Goal: Information Seeking & Learning: Check status

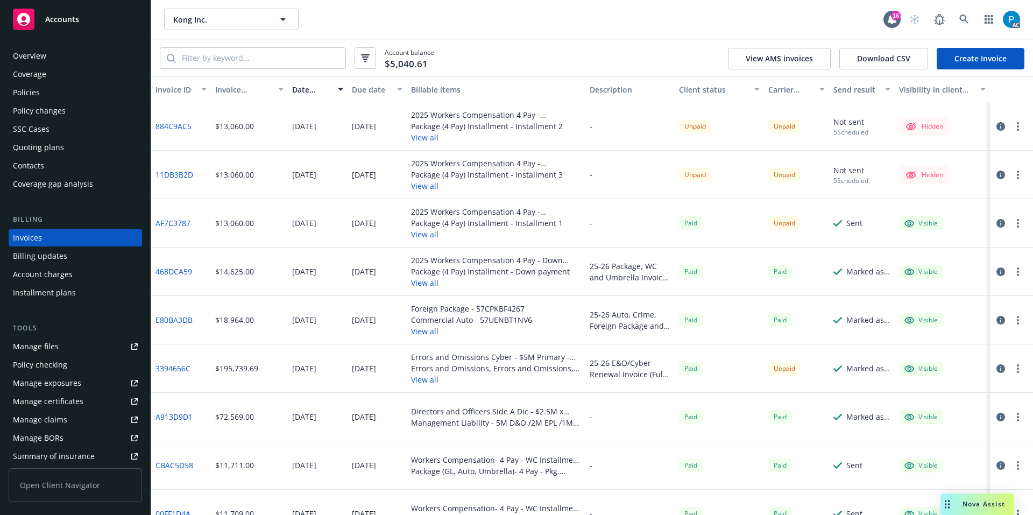
click at [89, 16] on div "Accounts" at bounding box center [75, 20] width 125 height 22
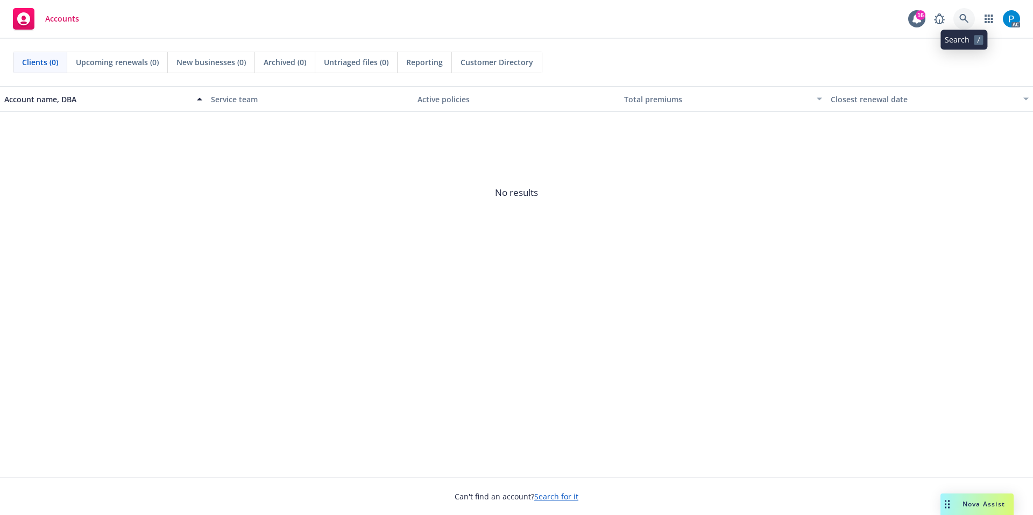
click at [965, 17] on icon at bounding box center [963, 18] width 9 height 9
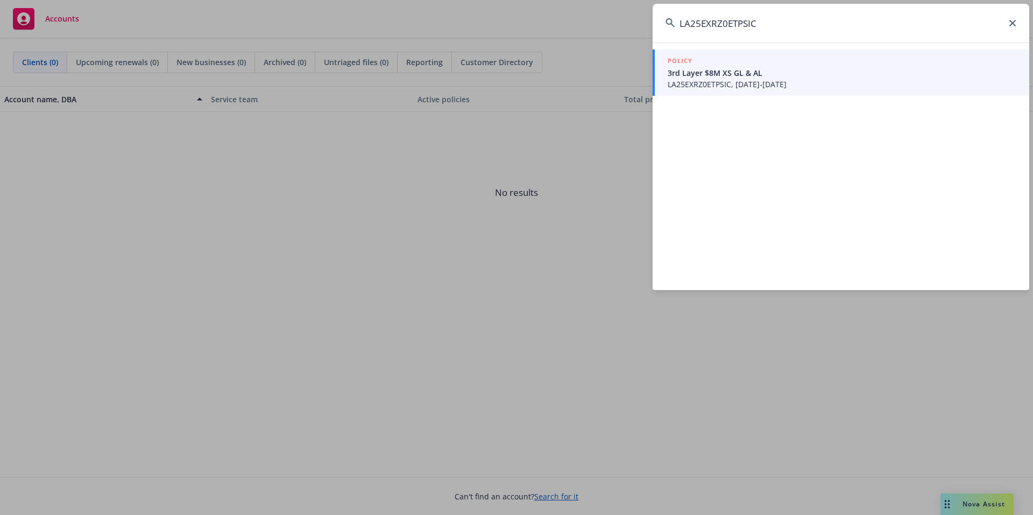
type input "LA25EXRZ0ETPSIC"
click at [709, 69] on span "3rd Layer $8M XS GL & AL" at bounding box center [841, 72] width 349 height 11
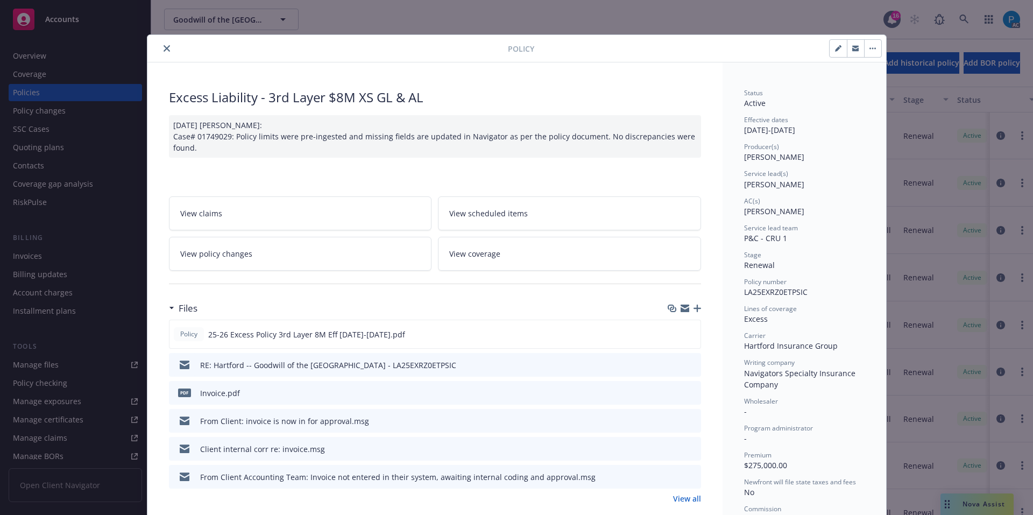
click at [164, 48] on icon "close" at bounding box center [167, 48] width 6 height 6
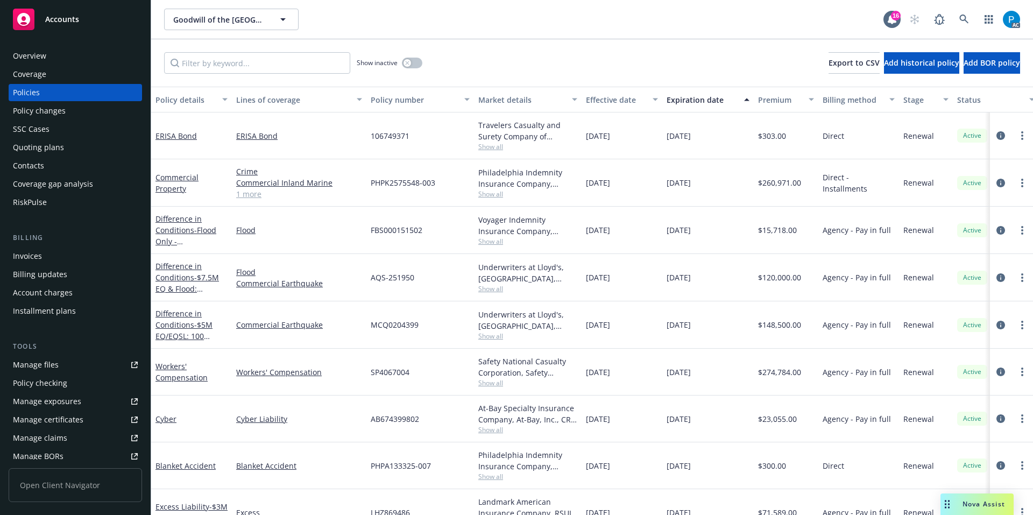
click at [46, 260] on div "Invoices" at bounding box center [75, 255] width 125 height 17
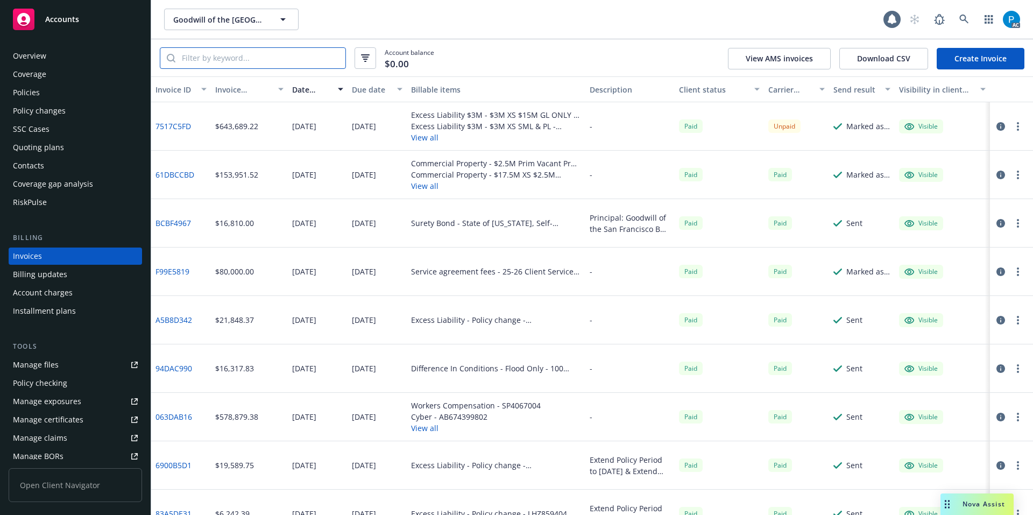
click at [262, 57] on input "search" at bounding box center [260, 58] width 170 height 20
paste input "LA25EXRZ0ETPSIC"
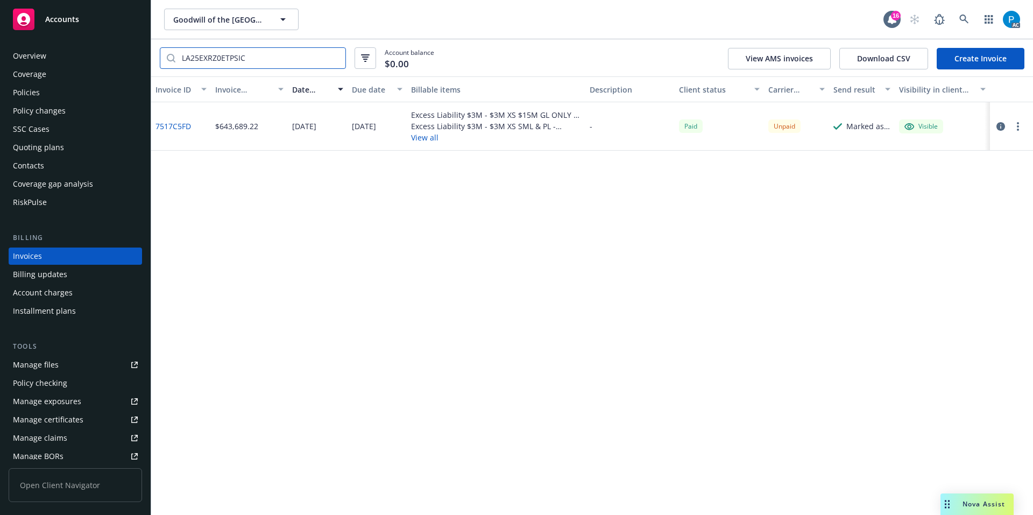
type input "LA25EXRZ0ETPSIC"
click at [1001, 125] on icon "button" at bounding box center [1000, 126] width 9 height 9
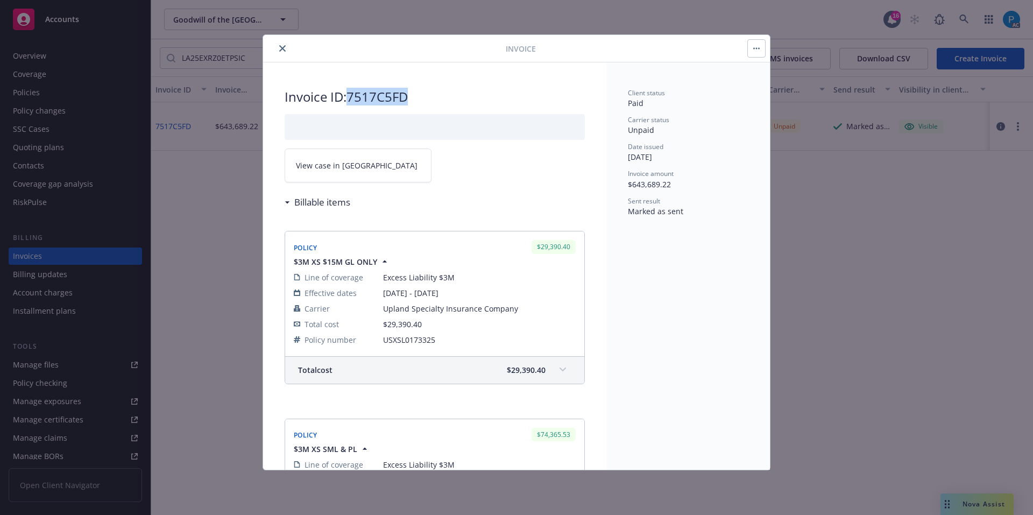
drag, startPoint x: 413, startPoint y: 97, endPoint x: 352, endPoint y: 95, distance: 61.4
click at [352, 95] on h2 "Invoice ID: 7517C5FD" at bounding box center [435, 96] width 300 height 17
copy h2 "7517C5FD"
click at [373, 164] on link "View case in [GEOGRAPHIC_DATA]" at bounding box center [358, 165] width 147 height 34
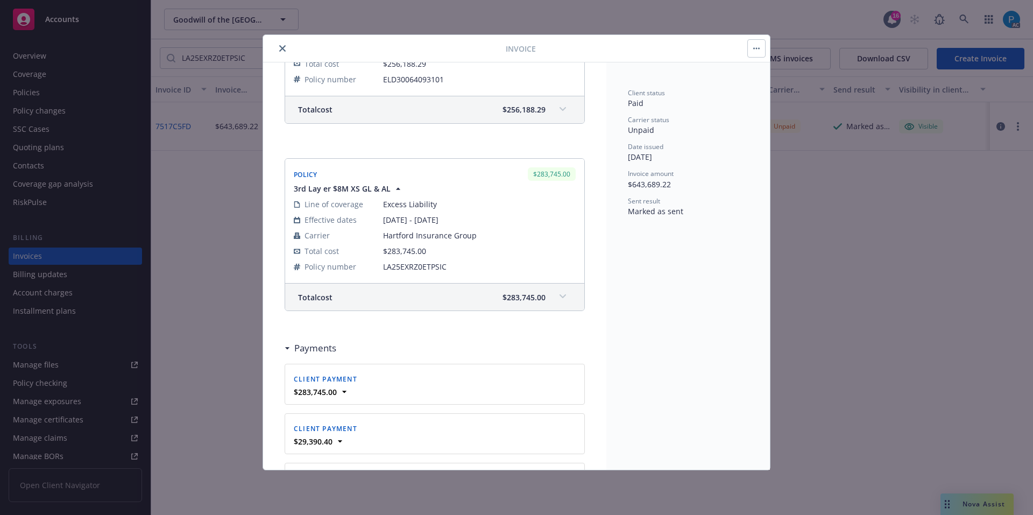
scroll to position [645, 0]
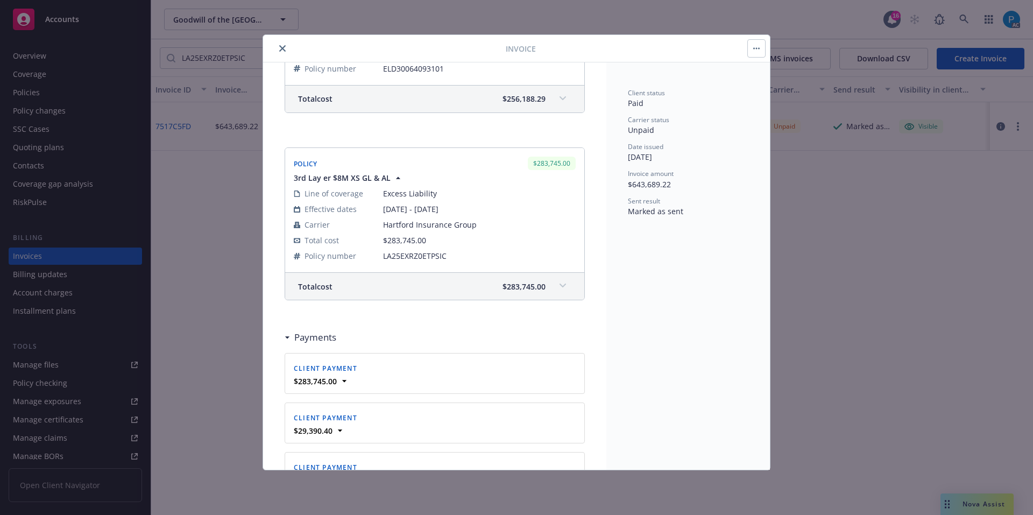
click at [559, 283] on icon at bounding box center [562, 285] width 6 height 4
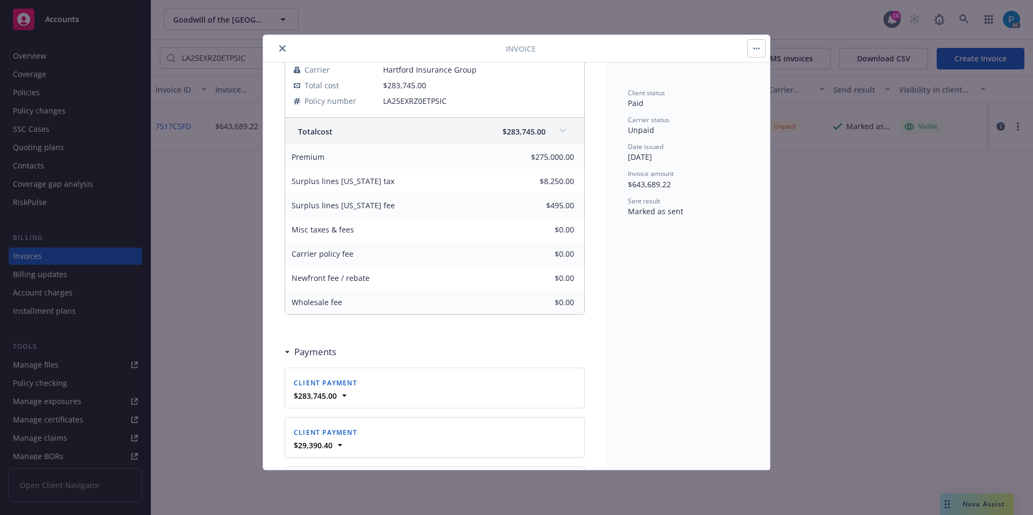
scroll to position [807, 0]
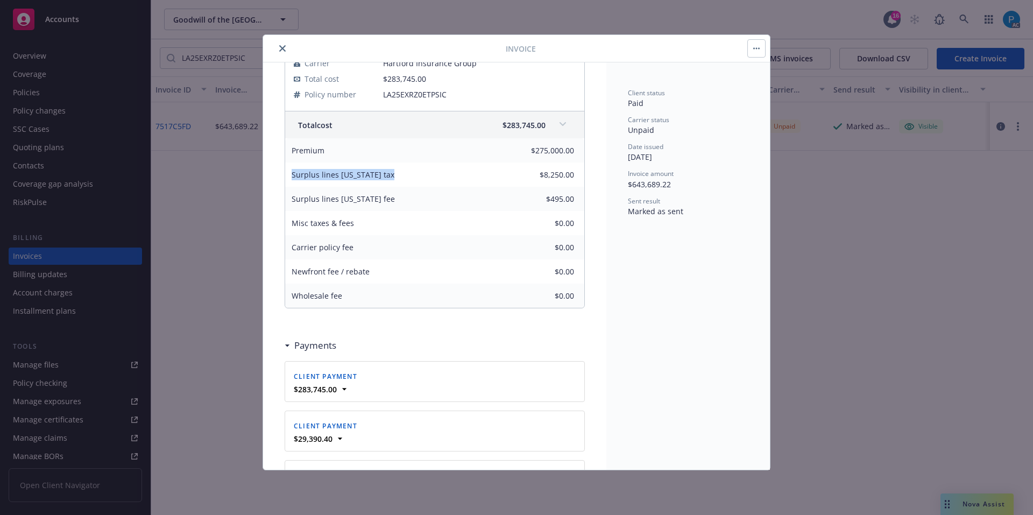
drag, startPoint x: 396, startPoint y: 175, endPoint x: 292, endPoint y: 173, distance: 104.4
click at [292, 173] on div "Surplus lines [US_STATE] tax" at bounding box center [365, 174] width 161 height 24
copy span "Surplus lines [US_STATE] tax"
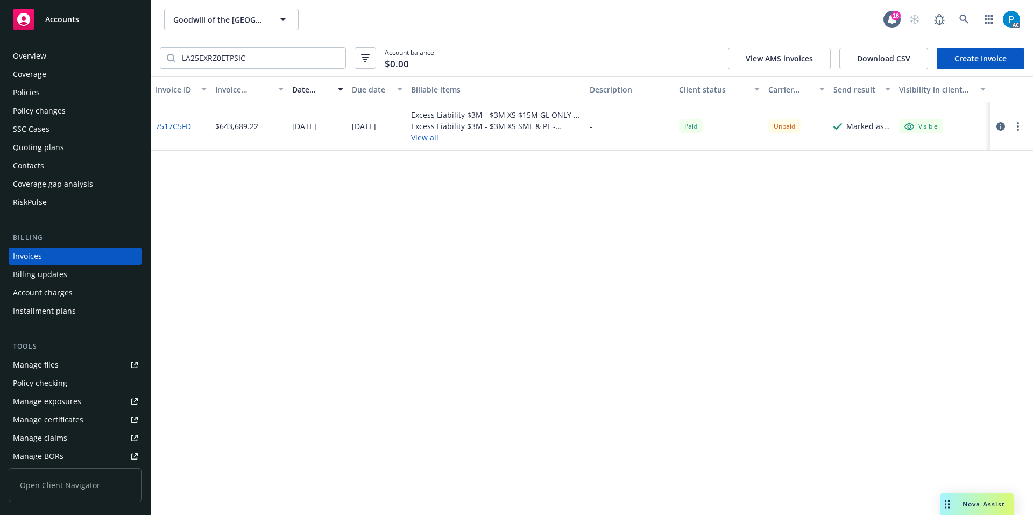
click at [93, 25] on div "Accounts" at bounding box center [75, 20] width 125 height 22
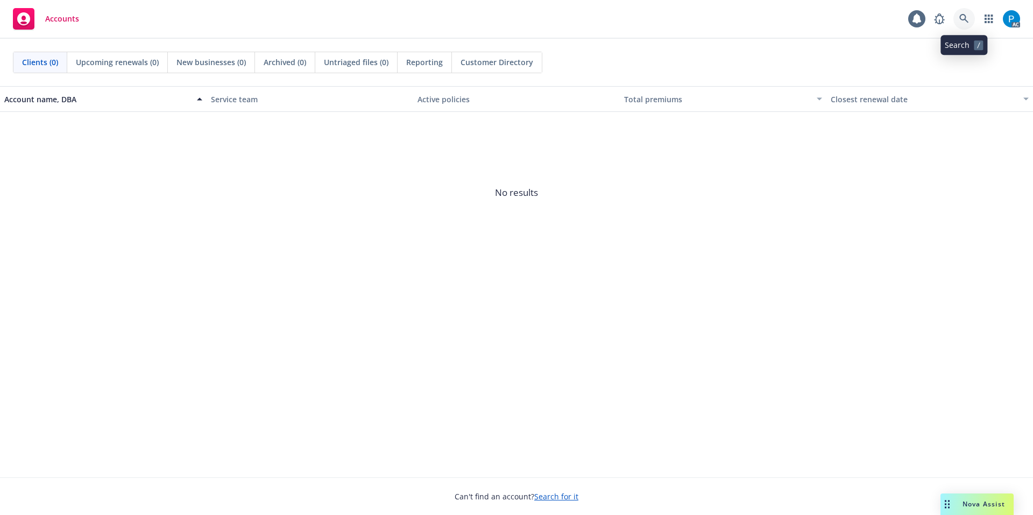
click at [959, 18] on icon at bounding box center [964, 19] width 10 height 10
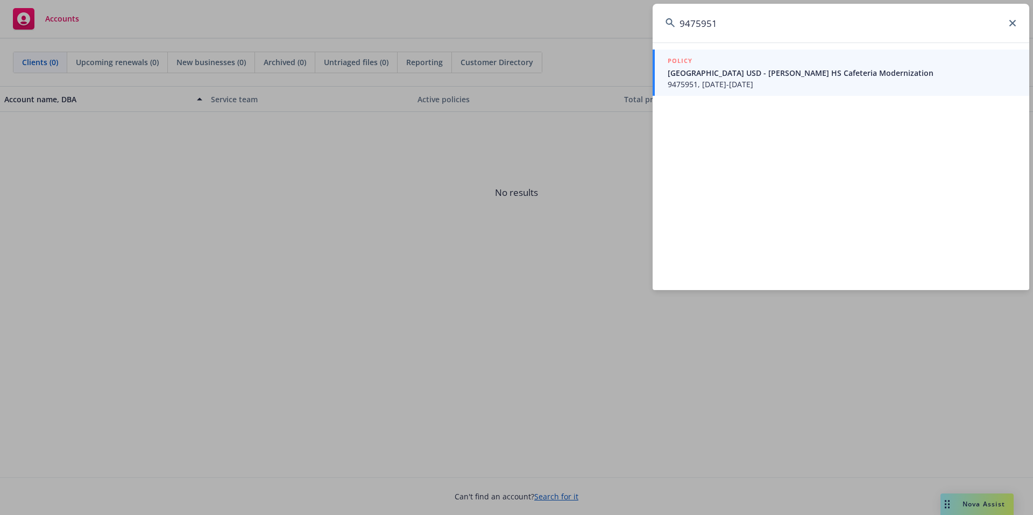
type input "9475951"
click at [752, 68] on span "[GEOGRAPHIC_DATA] USD - [PERSON_NAME] HS Cafeteria Modernization" at bounding box center [841, 72] width 349 height 11
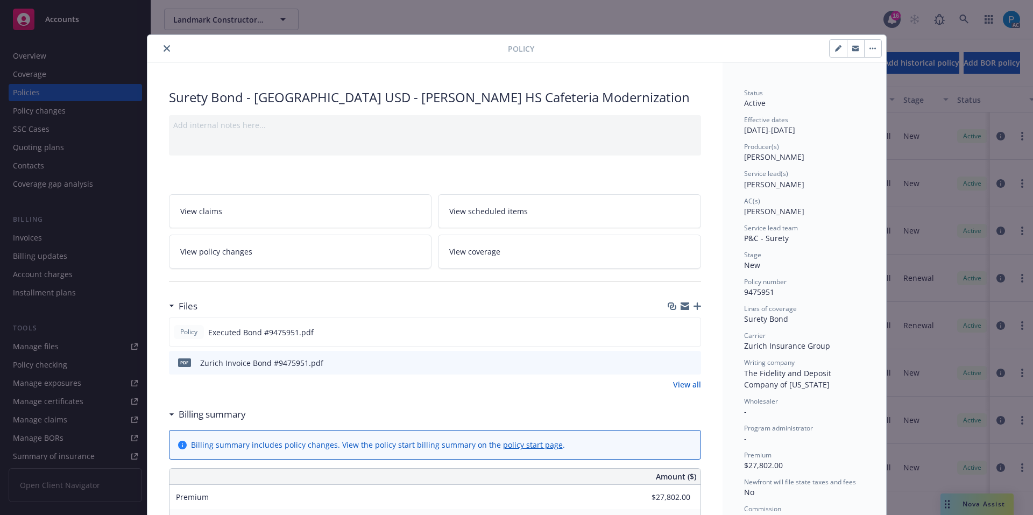
click at [164, 49] on icon "close" at bounding box center [167, 48] width 6 height 6
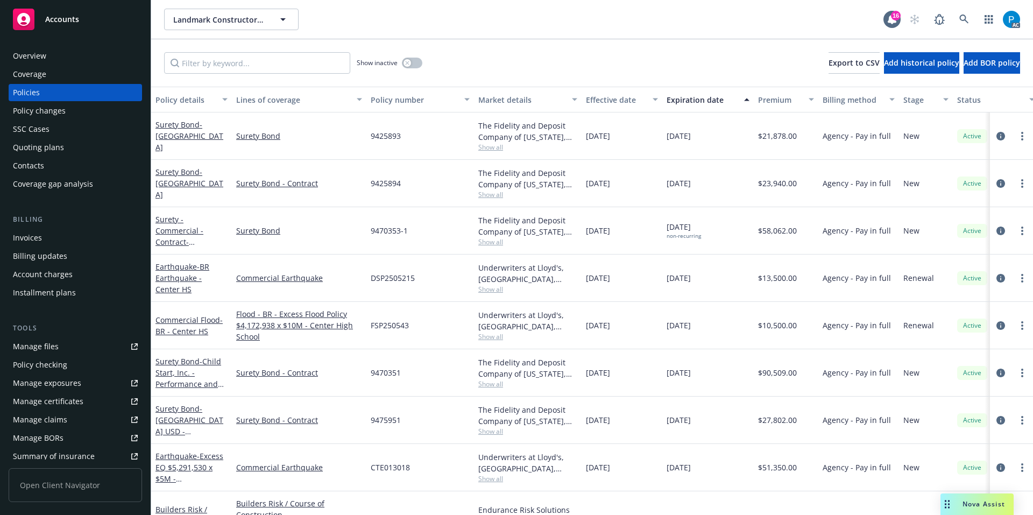
click at [25, 238] on div "Invoices" at bounding box center [27, 237] width 29 height 17
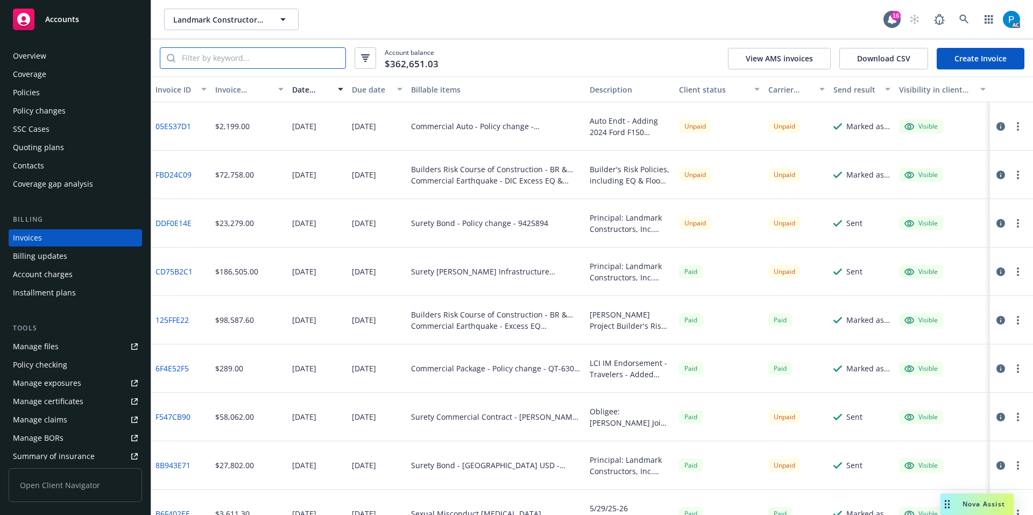
click at [288, 58] on input "search" at bounding box center [260, 58] width 170 height 20
paste input "9475951"
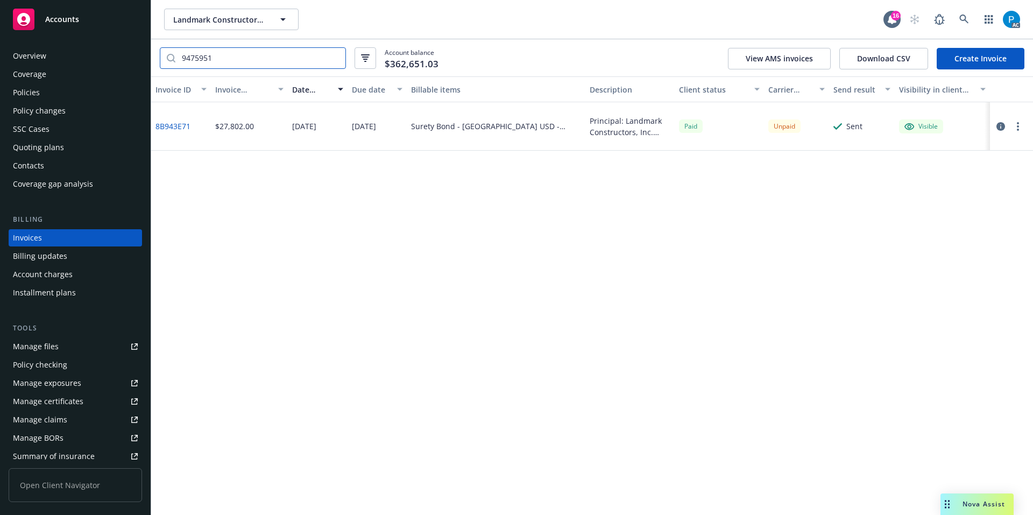
type input "9475951"
click at [1005, 124] on button "button" at bounding box center [1000, 126] width 13 height 13
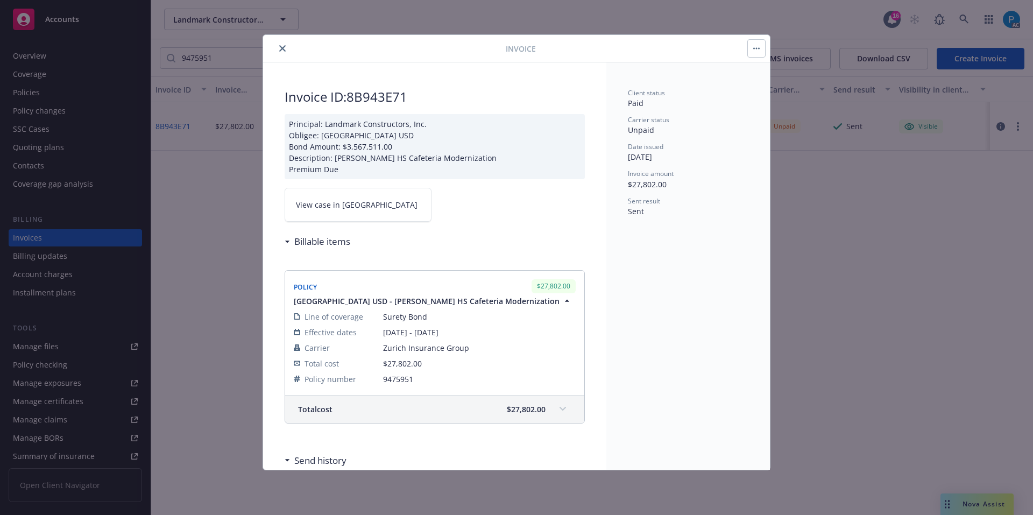
click at [383, 212] on link "View case in [GEOGRAPHIC_DATA]" at bounding box center [358, 205] width 147 height 34
click at [368, 208] on link "View case in [GEOGRAPHIC_DATA]" at bounding box center [358, 205] width 147 height 34
